Goal: Task Accomplishment & Management: Manage account settings

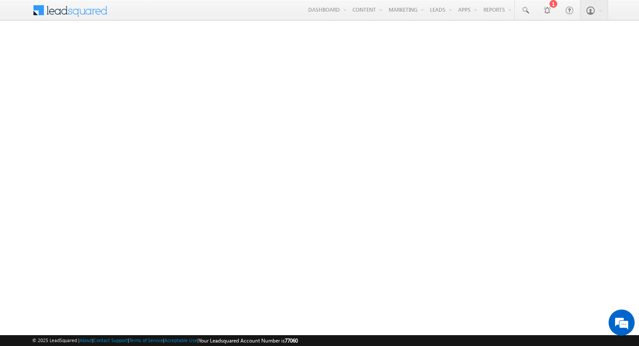
click at [58, 12] on span at bounding box center [75, 9] width 63 height 15
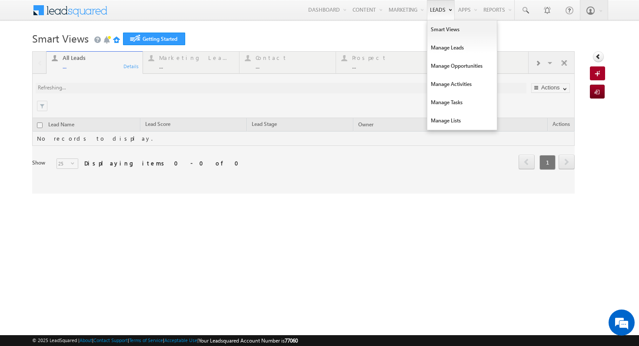
click at [432, 13] on link "Leads" at bounding box center [441, 10] width 28 height 20
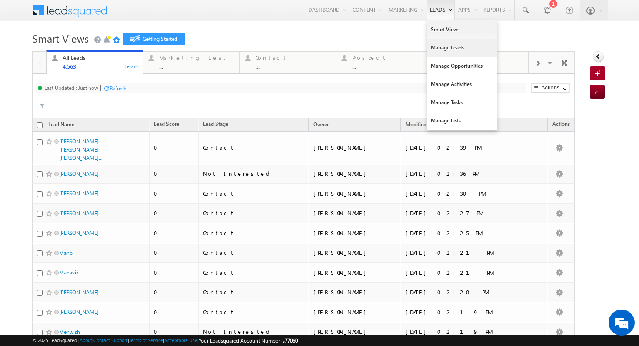
click at [438, 46] on link "Manage Leads" at bounding box center [462, 48] width 70 height 18
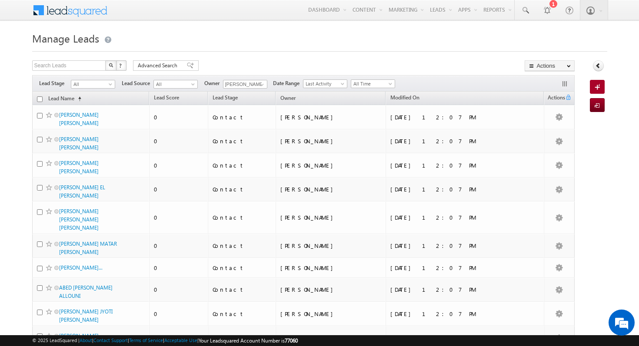
click at [36, 99] on th "Lead Name (sorted ascending)" at bounding box center [90, 98] width 117 height 13
click at [38, 100] on input "checkbox" at bounding box center [40, 99] width 6 height 6
checkbox input "true"
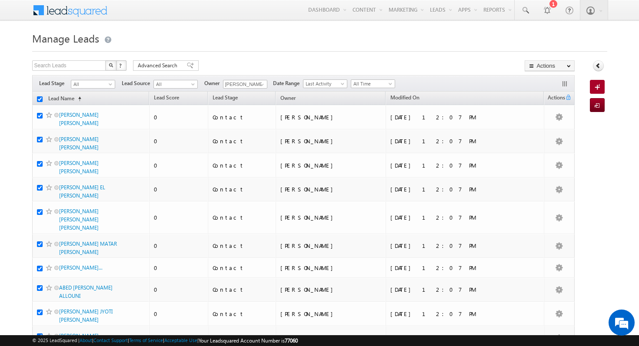
checkbox input "true"
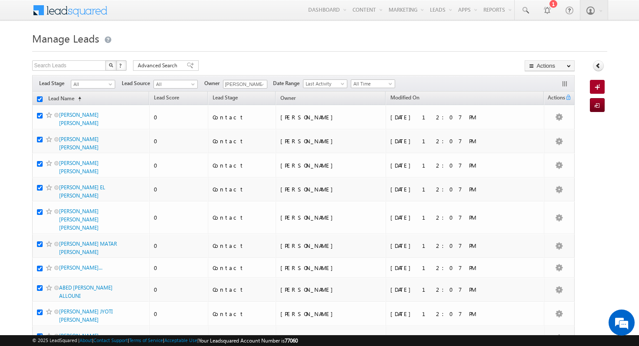
checkbox input "true"
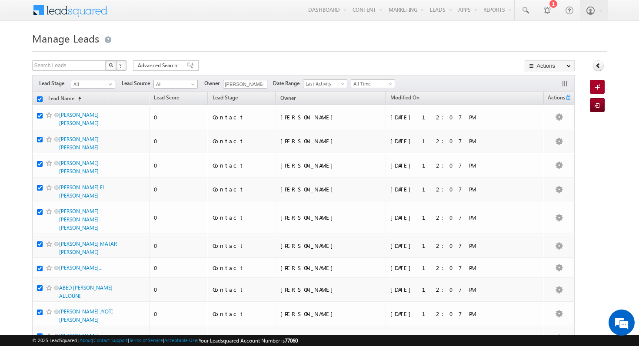
checkbox input "true"
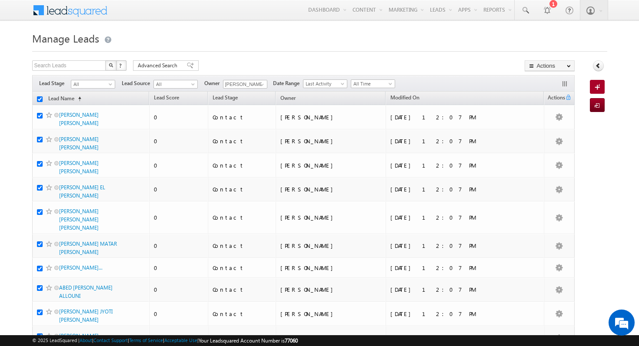
checkbox input "true"
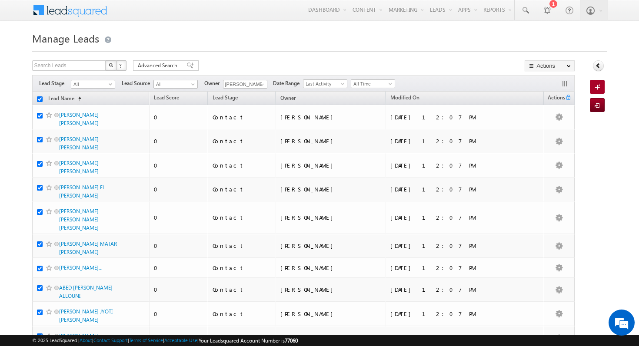
checkbox input "true"
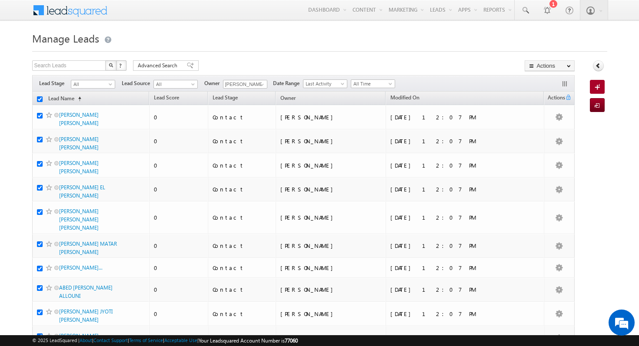
checkbox input "true"
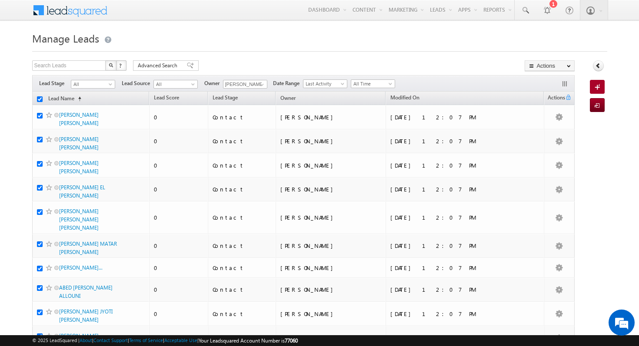
checkbox input "true"
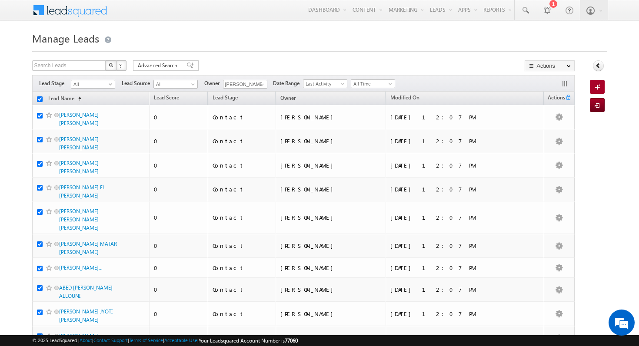
checkbox input "true"
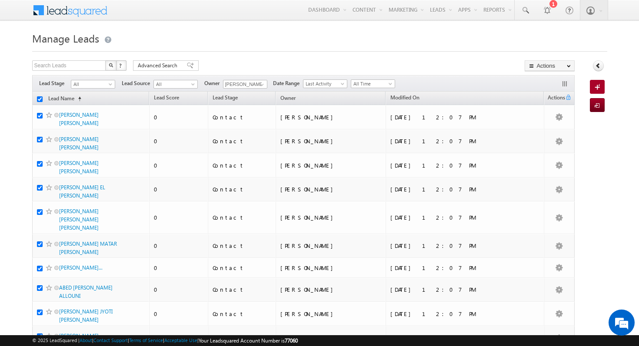
checkbox input "true"
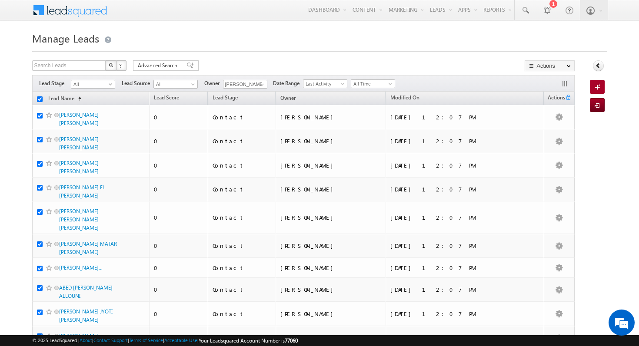
checkbox input "true"
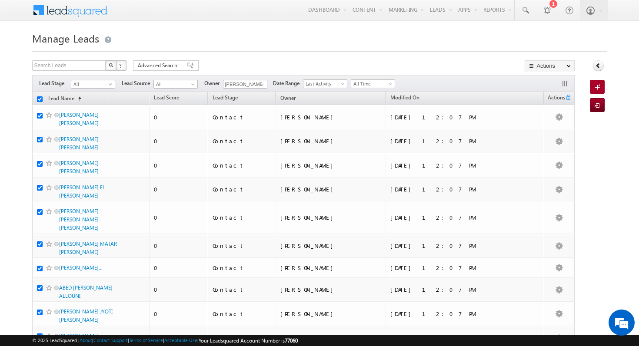
checkbox input "true"
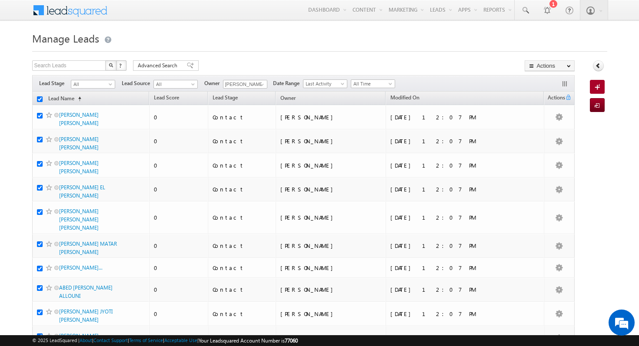
checkbox input "true"
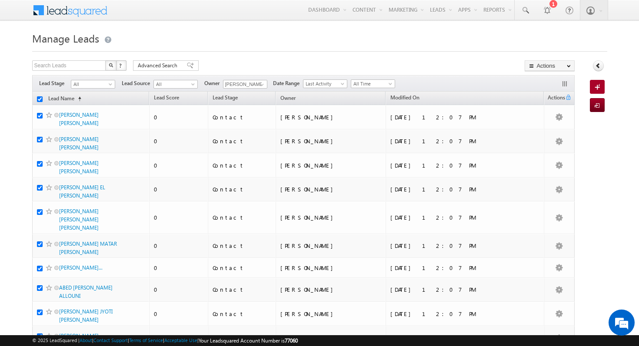
checkbox input "true"
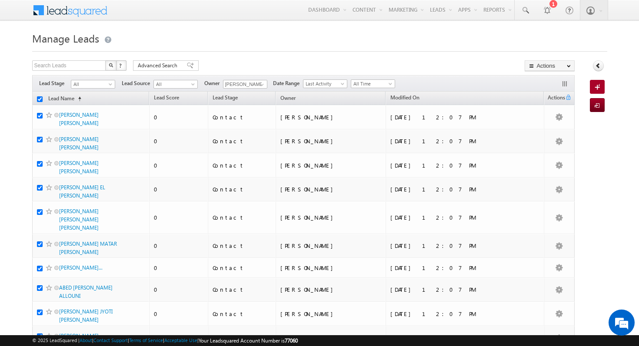
checkbox input "true"
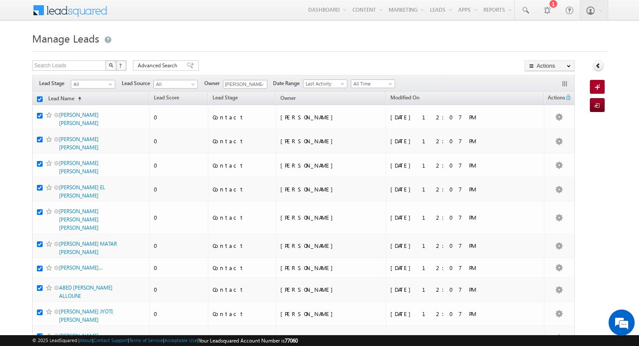
checkbox input "true"
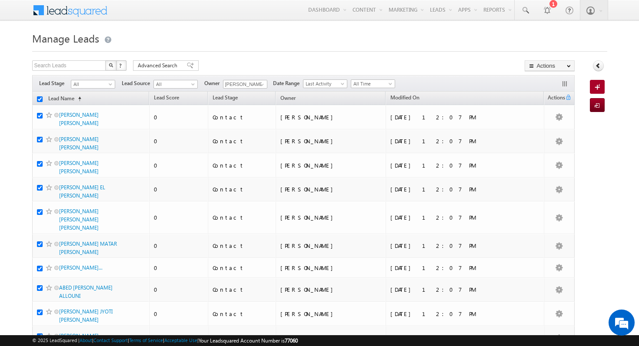
checkbox input "true"
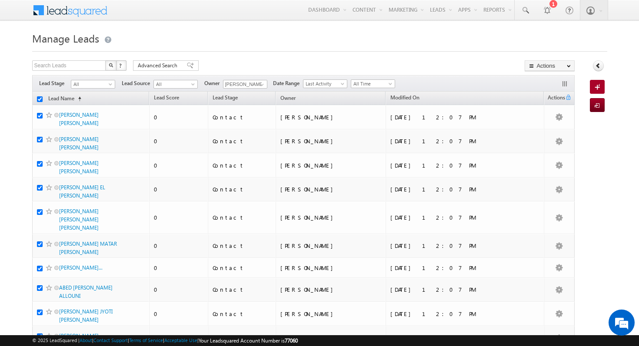
checkbox input "true"
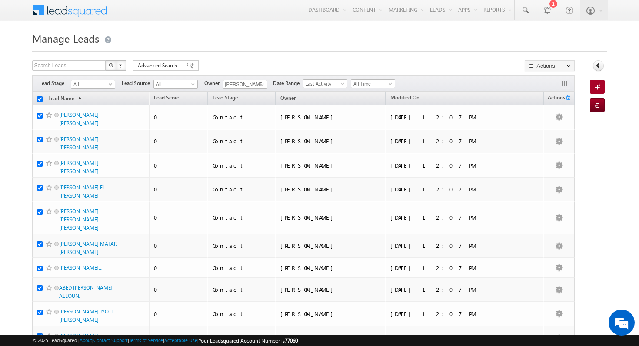
checkbox input "true"
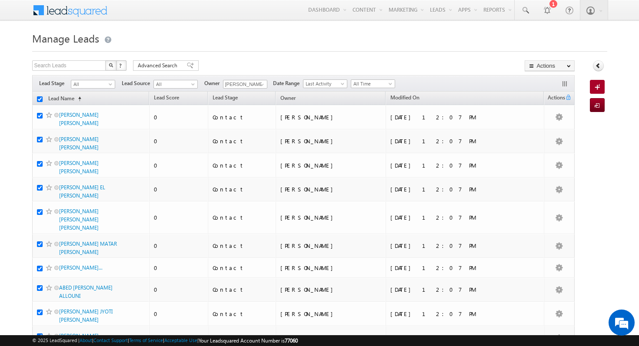
checkbox input "true"
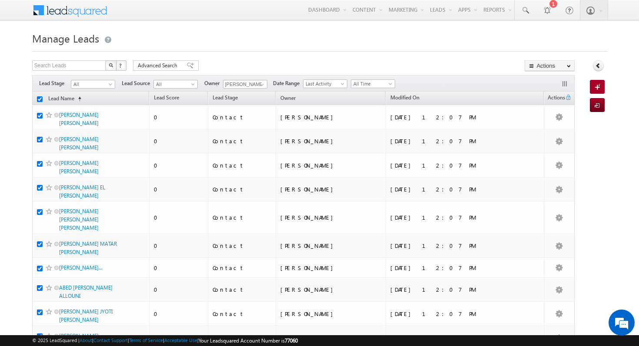
checkbox input "true"
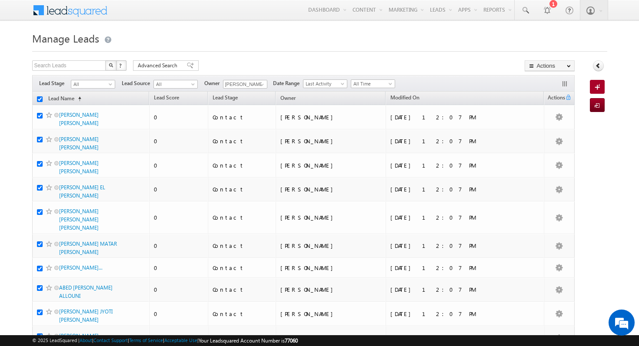
checkbox input "true"
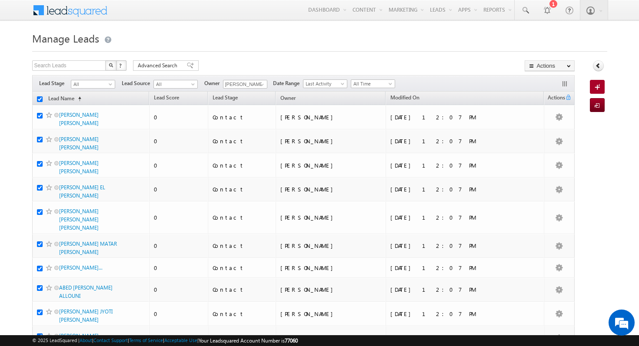
checkbox input "true"
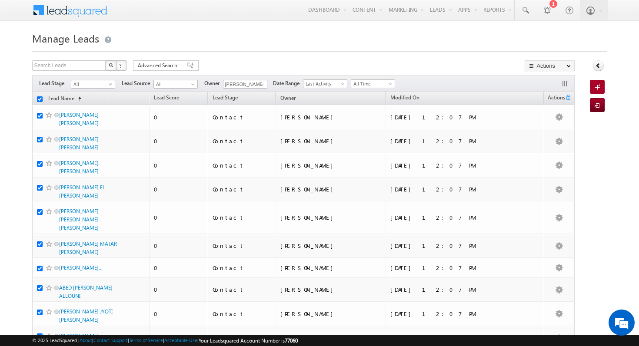
checkbox input "true"
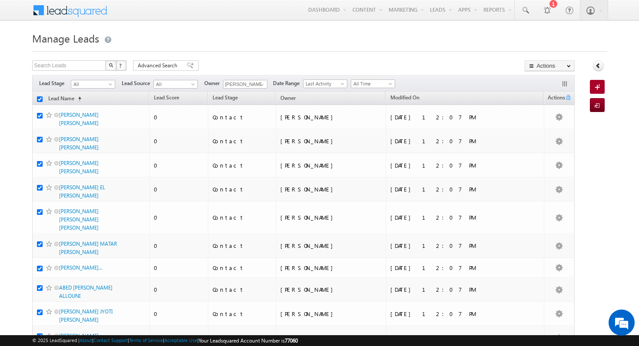
checkbox input "true"
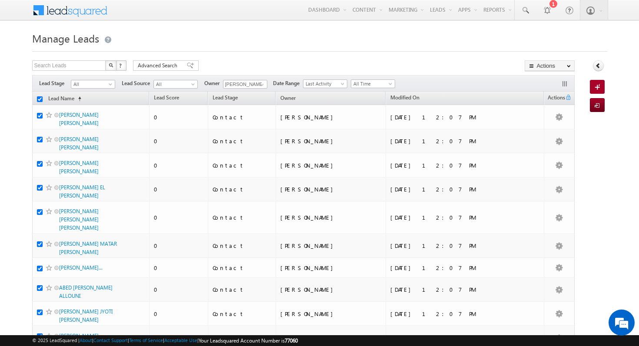
checkbox input "true"
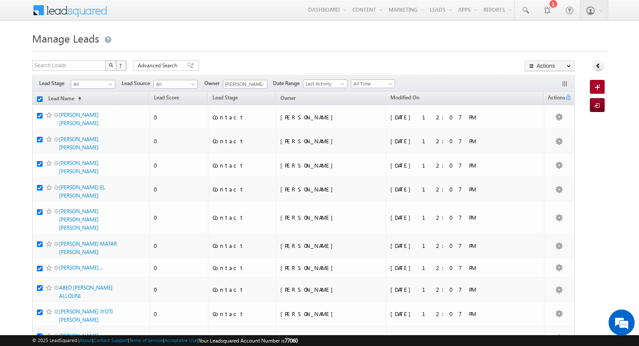
checkbox input "true"
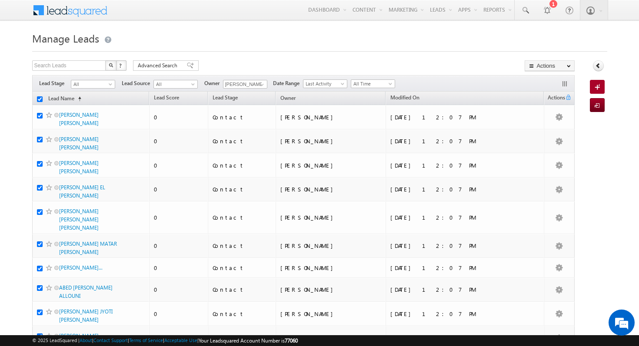
checkbox input "true"
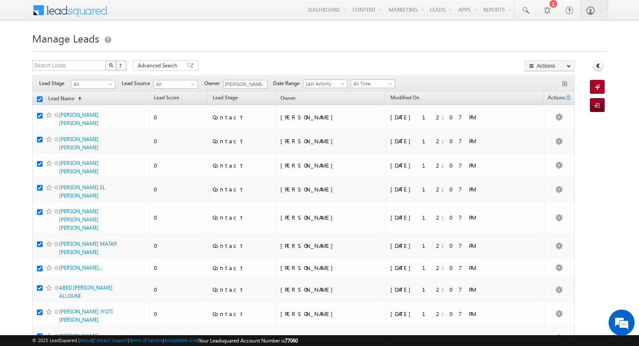
checkbox input "true"
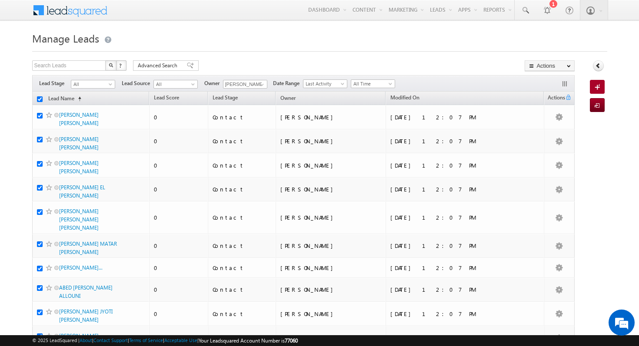
checkbox input "true"
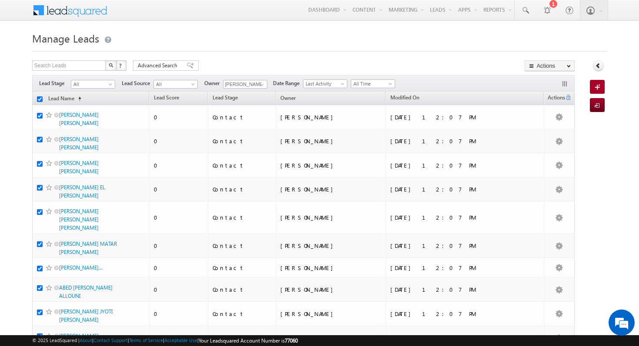
checkbox input "true"
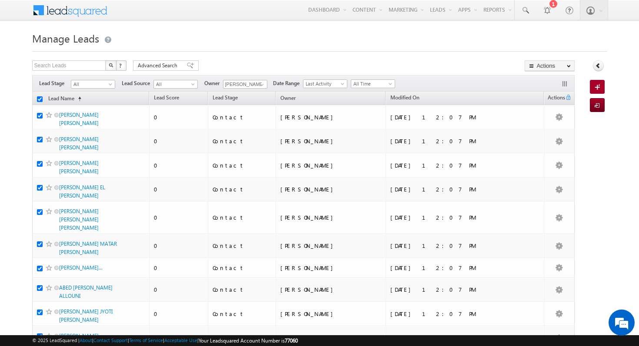
checkbox input "true"
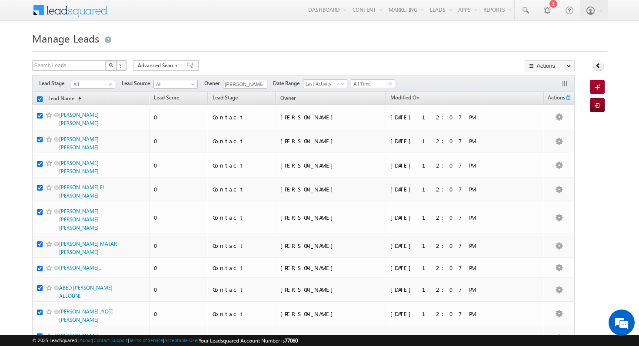
checkbox input "true"
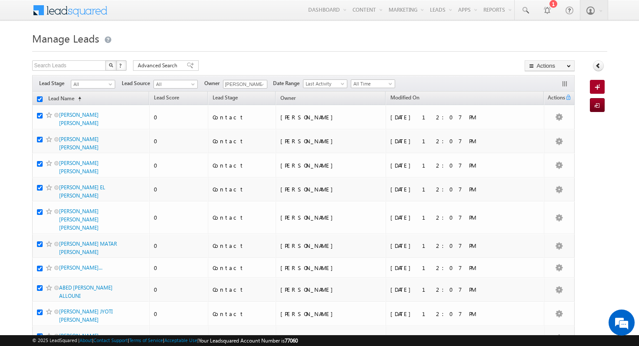
checkbox input "true"
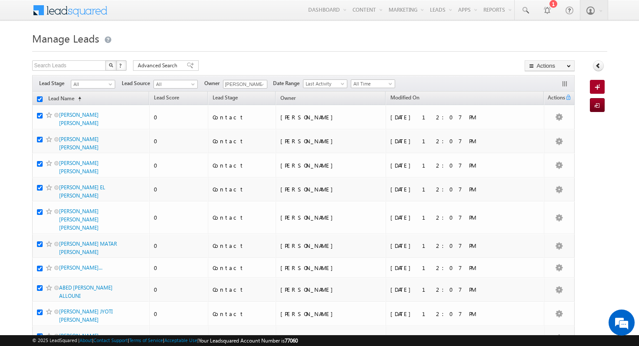
checkbox input "true"
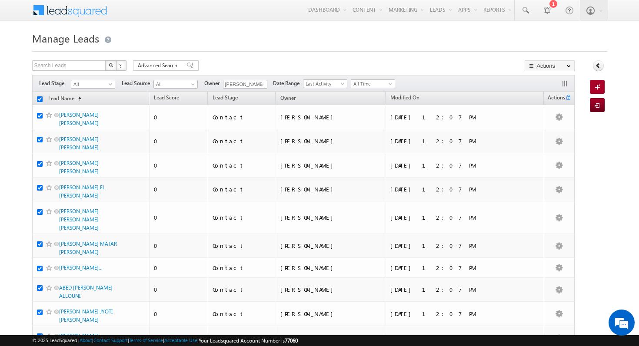
checkbox input "true"
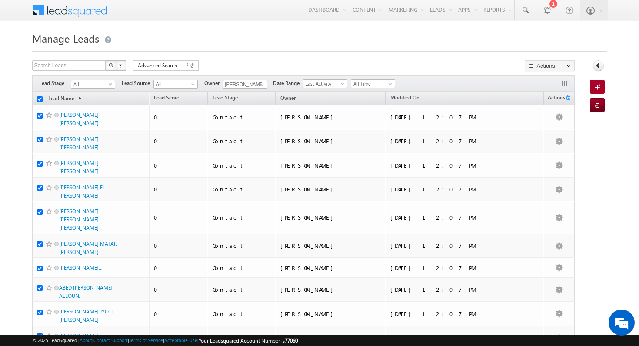
checkbox input "true"
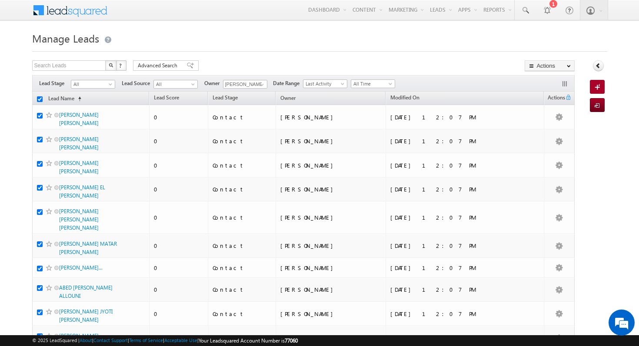
checkbox input "true"
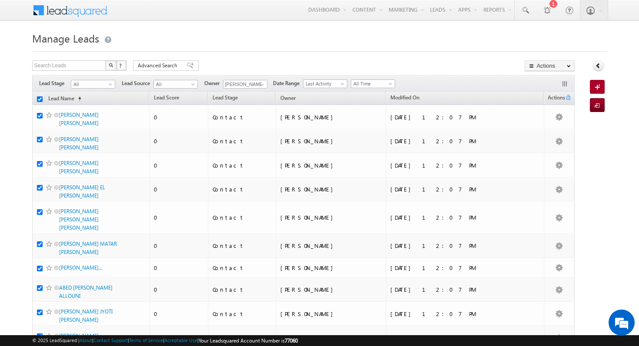
checkbox input "true"
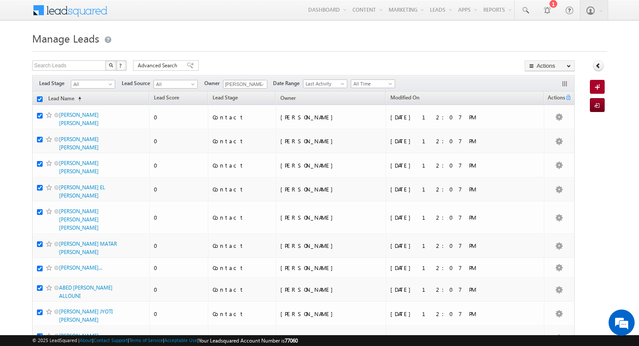
checkbox input "true"
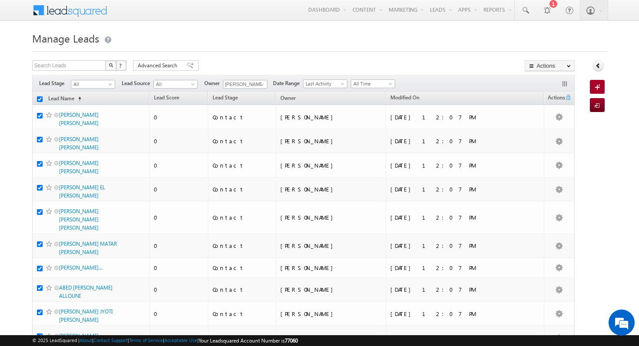
checkbox input "true"
click at [103, 84] on span "All" at bounding box center [91, 84] width 41 height 8
click at [174, 83] on span "All" at bounding box center [174, 84] width 41 height 8
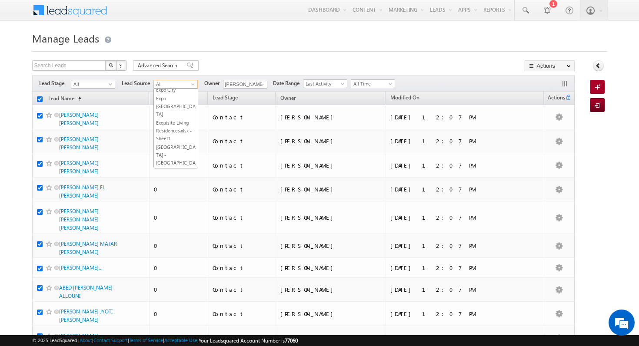
click at [179, 340] on link "Furjan.xlsx - Sheet1" at bounding box center [176, 348] width 44 height 16
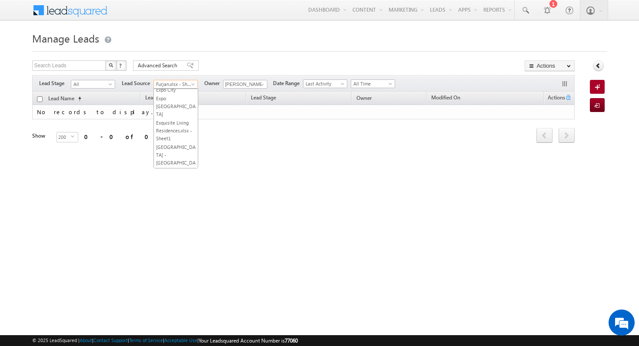
click at [189, 83] on span "Furjan.xlsx - Sheet1" at bounding box center [174, 84] width 41 height 8
click at [173, 95] on link "All" at bounding box center [176, 94] width 44 height 8
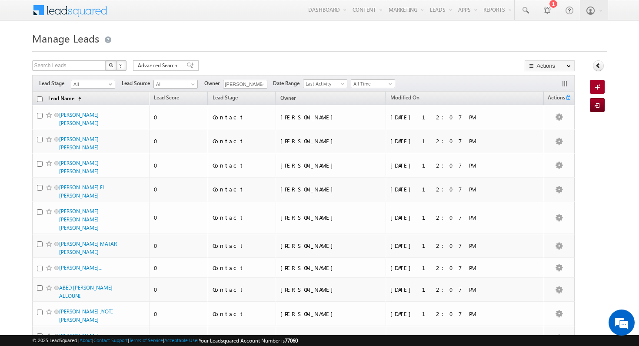
click at [76, 98] on span "(sorted ascending)" at bounding box center [77, 99] width 7 height 7
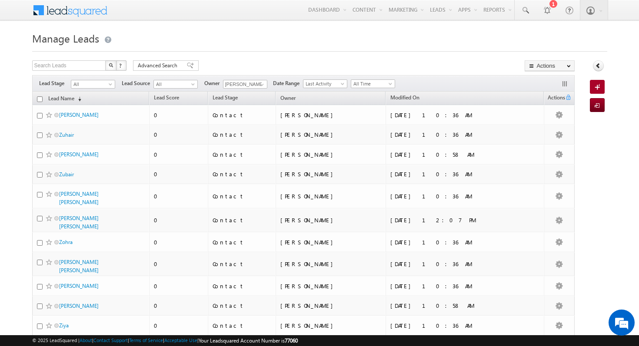
click at [78, 92] on th "Lead Name (sorted descending)" at bounding box center [90, 98] width 117 height 13
click at [77, 103] on link "Lead Name (sorted descending)" at bounding box center [65, 98] width 42 height 11
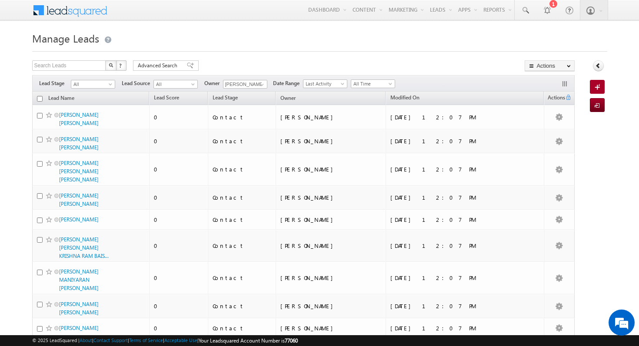
click at [41, 99] on input "checkbox" at bounding box center [40, 99] width 6 height 6
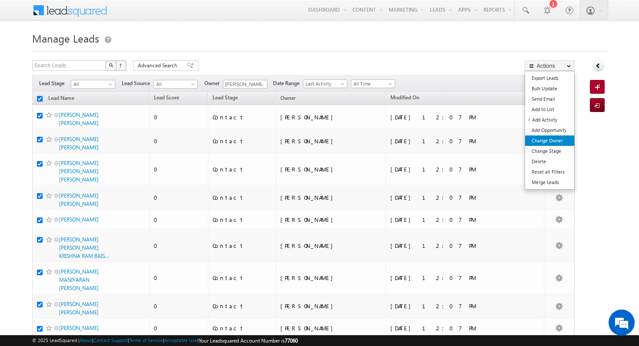
click at [543, 143] on link "Change Owner" at bounding box center [549, 141] width 49 height 10
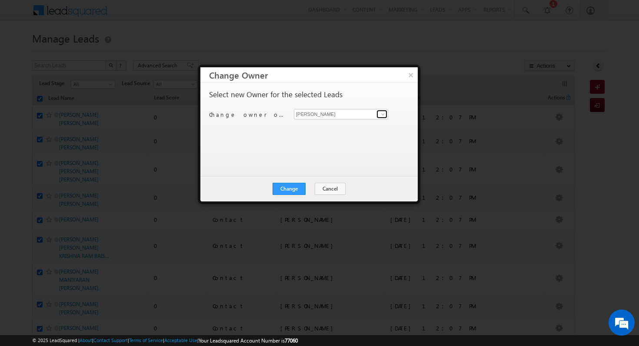
click at [383, 117] on span at bounding box center [382, 114] width 7 height 7
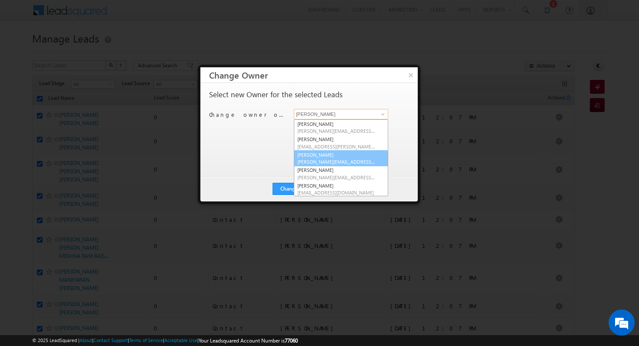
click at [310, 159] on span "mohammad.fazalalam@indglobal.ae" at bounding box center [336, 162] width 78 height 7
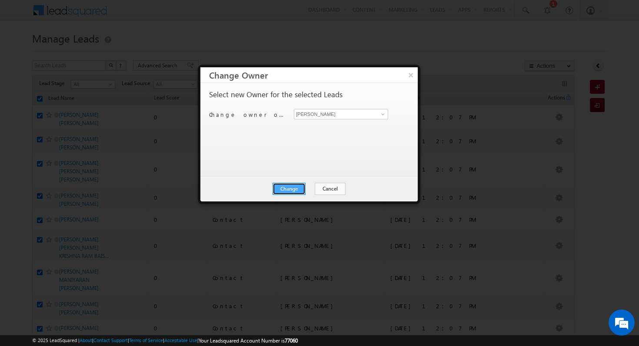
click at [293, 189] on button "Change" at bounding box center [288, 189] width 33 height 12
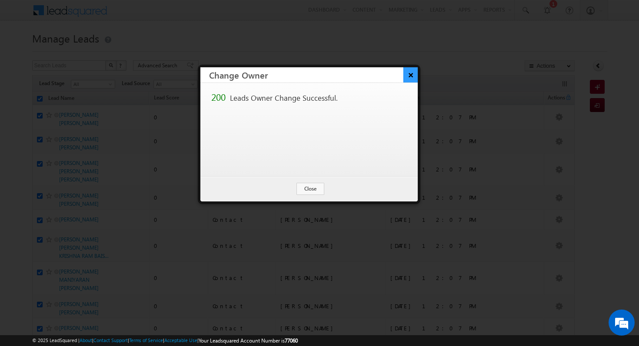
click at [412, 76] on button "×" at bounding box center [410, 74] width 14 height 15
